Goal: Information Seeking & Learning: Learn about a topic

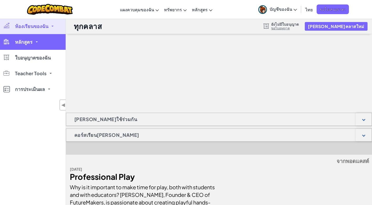
click at [42, 44] on link "หลักสูตร" at bounding box center [33, 42] width 66 height 16
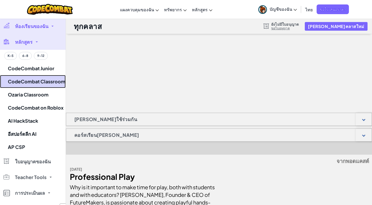
click at [40, 81] on link "CodeCombat Classroom" at bounding box center [33, 81] width 66 height 13
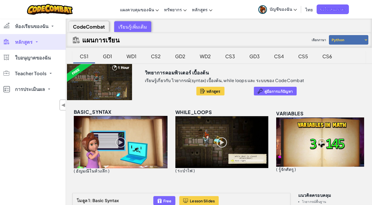
click at [103, 91] on div at bounding box center [99, 82] width 67 height 36
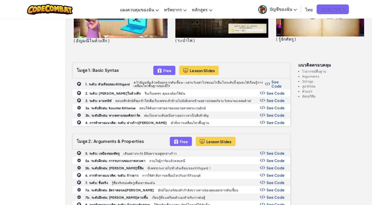
scroll to position [131, 0]
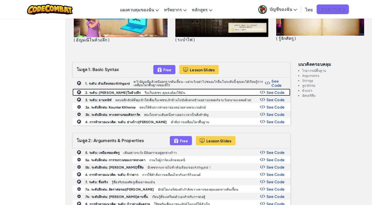
click at [119, 91] on b "2. ระดับ: [PERSON_NAME]ในห้วงลึก" at bounding box center [112, 93] width 55 height 4
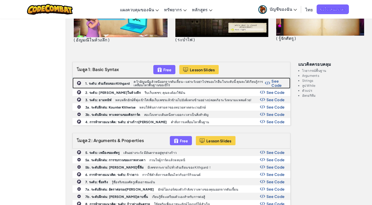
click at [123, 80] on div "1. ระดับ: ดันเจียนของ Kithgard คว้าอัญมณีแล้วหนีออกจากดันเจี้ยน—แต่ระวังอย่าไปช…" at bounding box center [181, 83] width 217 height 11
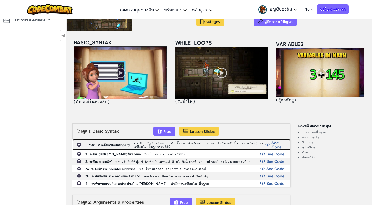
scroll to position [79, 0]
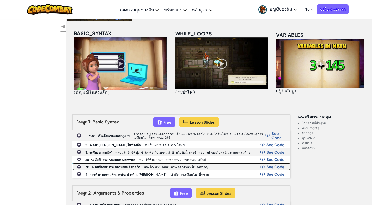
click at [144, 165] on div "3b. ระดับฝึกฝน: ทางคลานของคิธการ์ด สองโถงทางเดินหนึ่งทางออก เวลาเป็นสิ่งสำคัญ S…" at bounding box center [181, 167] width 217 height 7
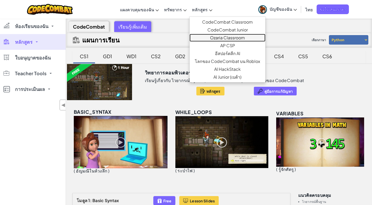
click at [222, 37] on link "Ozaria Classroom" at bounding box center [228, 38] width 76 height 8
